Goal: Information Seeking & Learning: Learn about a topic

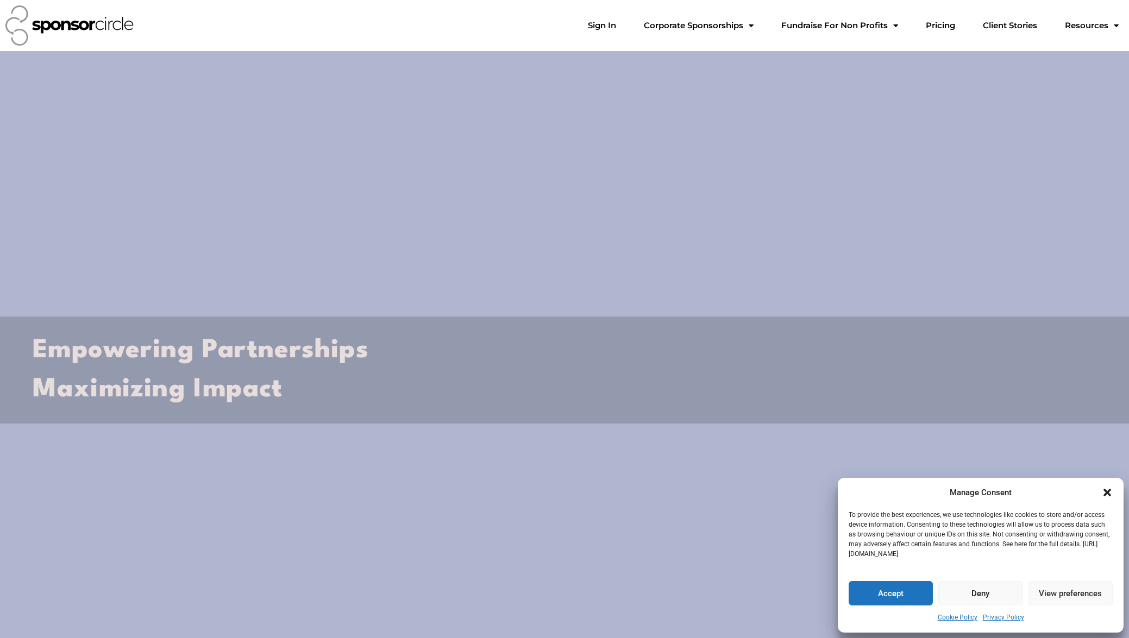
click at [1108, 494] on icon "Close dialogue" at bounding box center [1107, 493] width 8 height 8
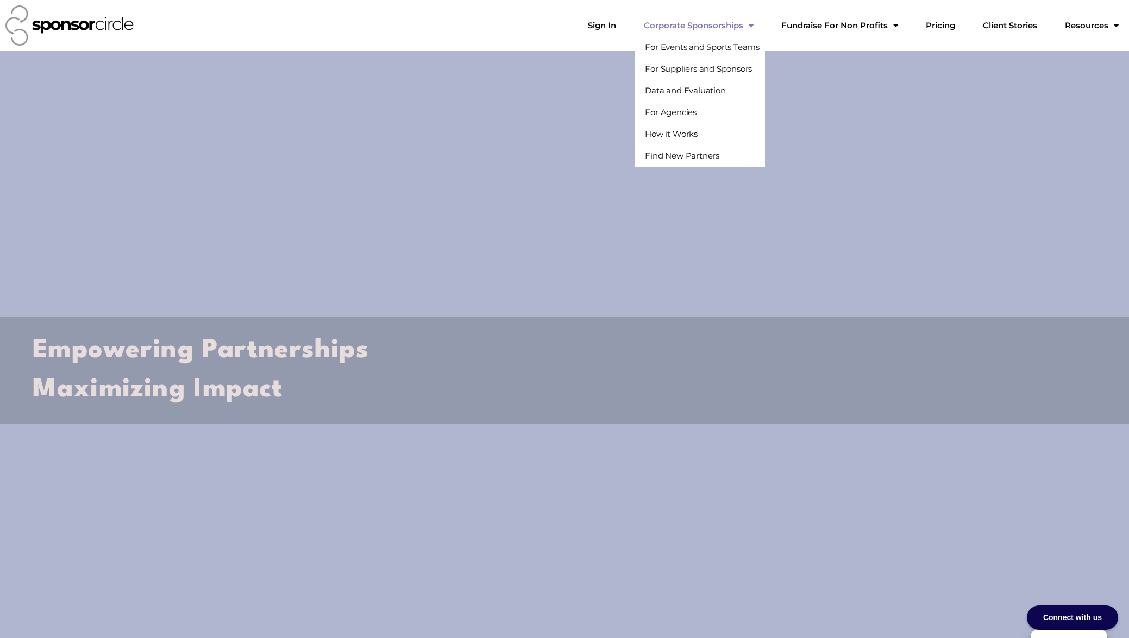
click at [720, 23] on link "Corporate Sponsorships" at bounding box center [698, 26] width 127 height 22
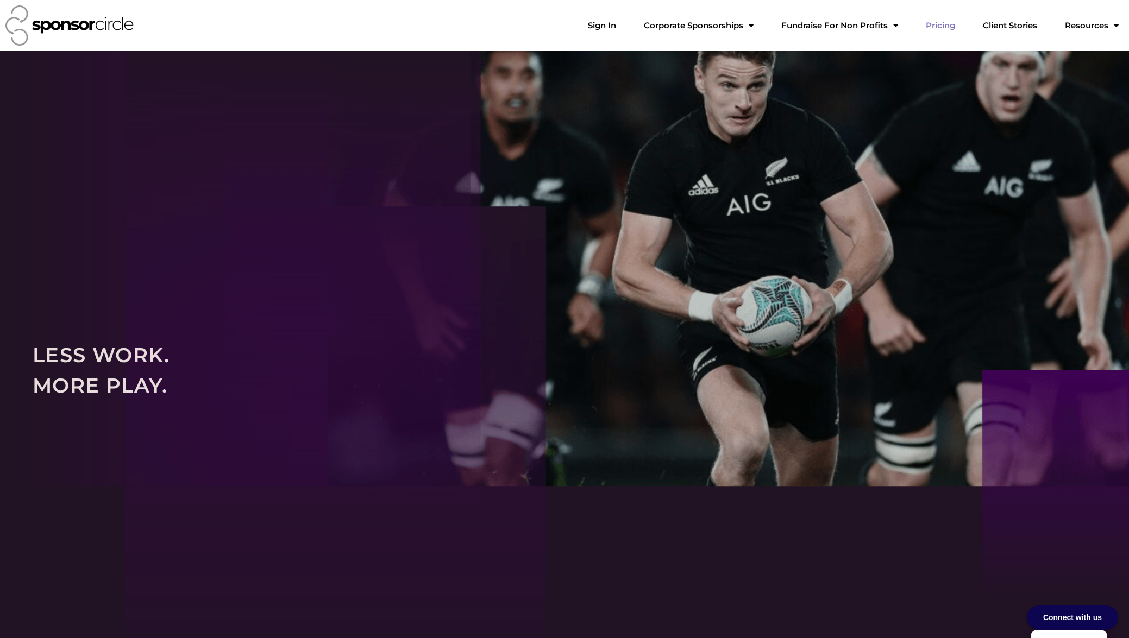
click at [952, 27] on link "Pricing" at bounding box center [940, 26] width 47 height 22
